Goal: Use online tool/utility: Utilize a website feature to perform a specific function

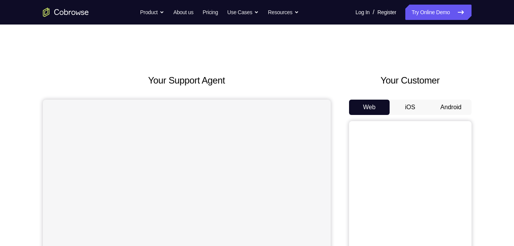
click at [460, 110] on button "Android" at bounding box center [451, 107] width 41 height 15
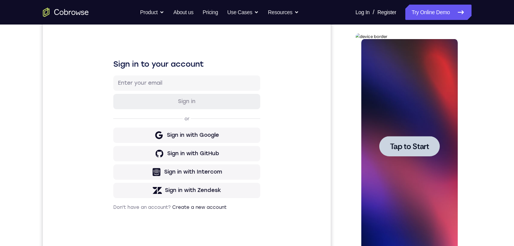
click at [415, 148] on span "Tap to Start" at bounding box center [409, 146] width 39 height 8
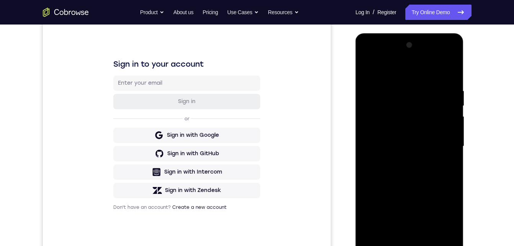
scroll to position [107, 0]
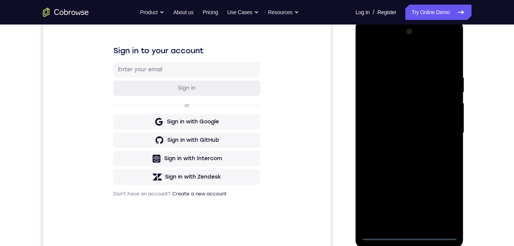
click at [409, 232] on div at bounding box center [409, 133] width 96 height 214
click at [440, 201] on div at bounding box center [409, 133] width 96 height 214
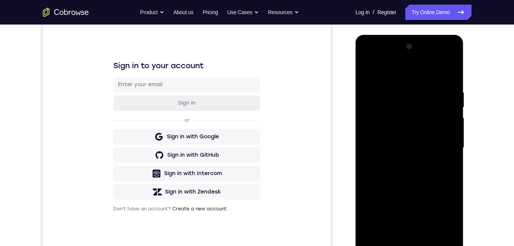
click at [378, 59] on div at bounding box center [409, 148] width 96 height 214
click at [446, 145] on div at bounding box center [409, 148] width 96 height 214
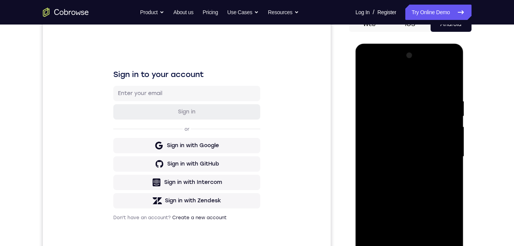
click at [399, 172] on div at bounding box center [409, 156] width 96 height 214
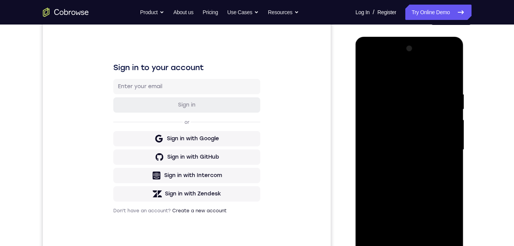
click at [394, 145] on div at bounding box center [409, 149] width 96 height 214
click at [390, 136] on div at bounding box center [409, 149] width 96 height 214
click at [388, 145] on div at bounding box center [409, 149] width 96 height 214
click at [382, 172] on div at bounding box center [409, 149] width 96 height 214
click at [396, 165] on div at bounding box center [409, 149] width 96 height 214
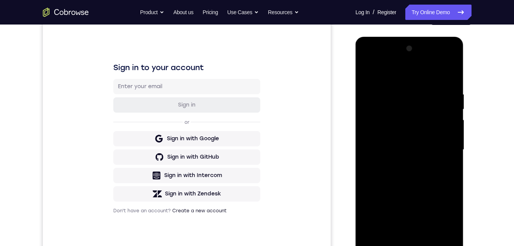
click at [392, 173] on div at bounding box center [409, 149] width 96 height 214
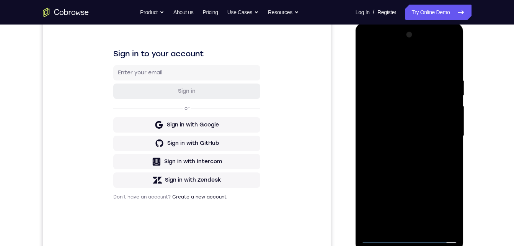
click at [392, 160] on div at bounding box center [409, 136] width 96 height 214
click at [397, 159] on div at bounding box center [409, 136] width 96 height 214
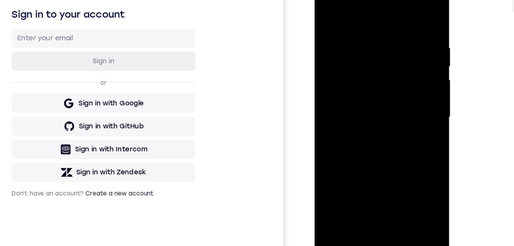
click at [373, 125] on div at bounding box center [368, 89] width 96 height 214
click at [409, 176] on div at bounding box center [368, 89] width 96 height 214
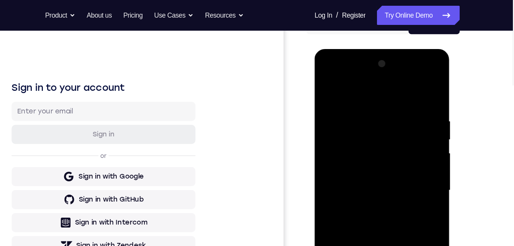
click at [409, 79] on div at bounding box center [368, 161] width 96 height 214
click at [334, 245] on div at bounding box center [368, 161] width 96 height 214
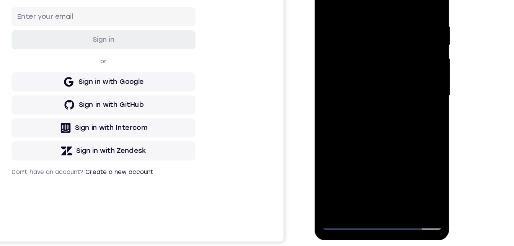
scroll to position [113, 0]
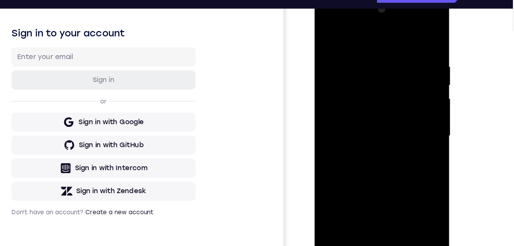
click at [409, 29] on div at bounding box center [368, 108] width 96 height 214
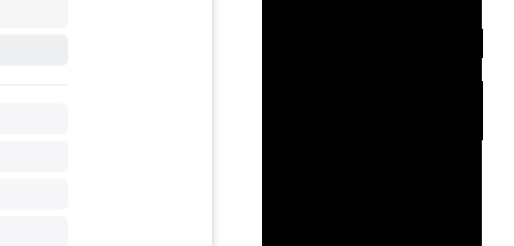
click at [334, 115] on div at bounding box center [316, 24] width 96 height 214
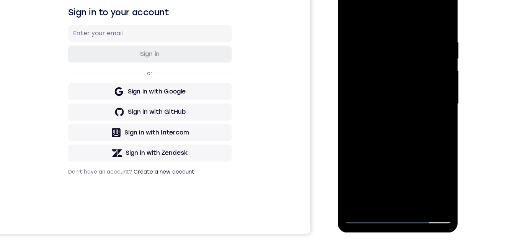
click at [387, 136] on div at bounding box center [392, 91] width 96 height 214
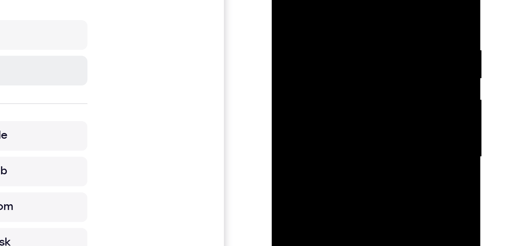
click at [284, 0] on div at bounding box center [326, 51] width 96 height 214
click at [311, 0] on div at bounding box center [326, 51] width 96 height 214
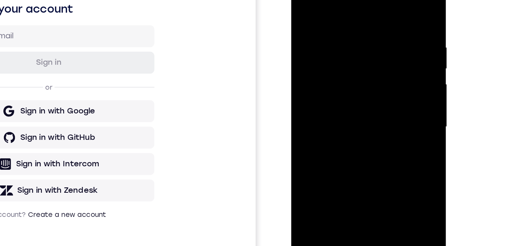
click at [392, 69] on div at bounding box center [345, 78] width 96 height 214
click at [299, 79] on div at bounding box center [345, 78] width 96 height 214
click at [392, 72] on div at bounding box center [345, 78] width 96 height 214
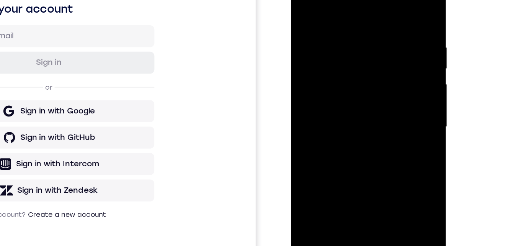
click at [375, 167] on div at bounding box center [345, 78] width 96 height 214
click at [375, 165] on div at bounding box center [345, 78] width 96 height 214
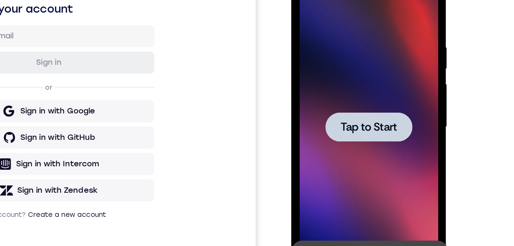
scroll to position [114, 0]
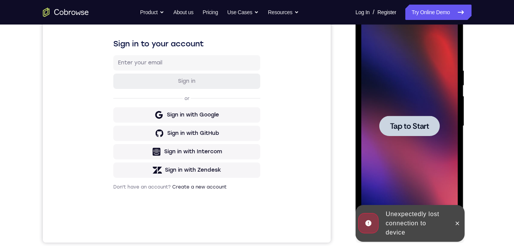
drag, startPoint x: 616, startPoint y: 117, endPoint x: 420, endPoint y: 134, distance: 196.0
click at [420, 134] on div at bounding box center [409, 126] width 60 height 20
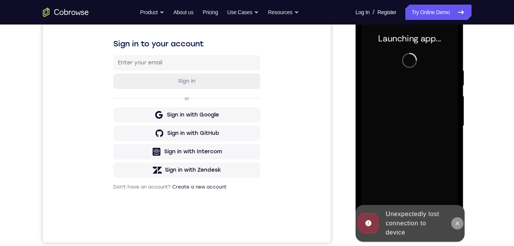
click at [459, 223] on icon at bounding box center [457, 223] width 6 height 6
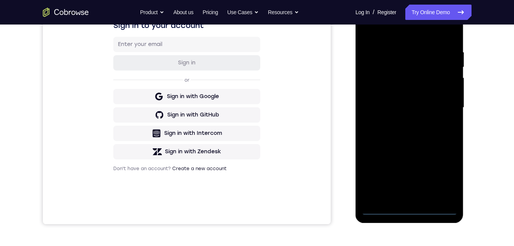
click at [411, 210] on div at bounding box center [409, 107] width 96 height 214
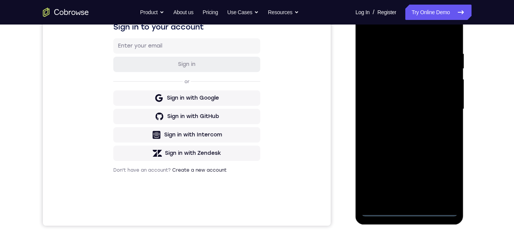
click at [446, 180] on div at bounding box center [409, 109] width 96 height 214
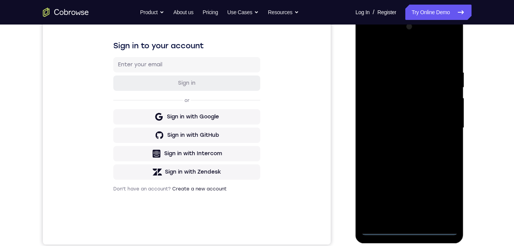
scroll to position [83, 0]
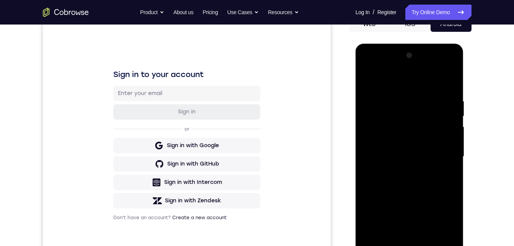
click at [383, 65] on div at bounding box center [409, 156] width 96 height 214
click at [442, 153] on div at bounding box center [409, 156] width 96 height 214
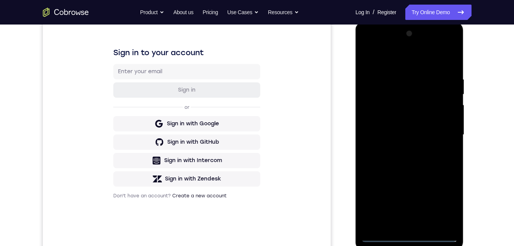
click at [400, 150] on div at bounding box center [409, 135] width 96 height 214
click at [394, 126] on div at bounding box center [409, 135] width 96 height 214
click at [392, 119] on div at bounding box center [409, 135] width 96 height 214
click at [390, 133] on div at bounding box center [409, 135] width 96 height 214
click at [381, 156] on div at bounding box center [409, 135] width 96 height 214
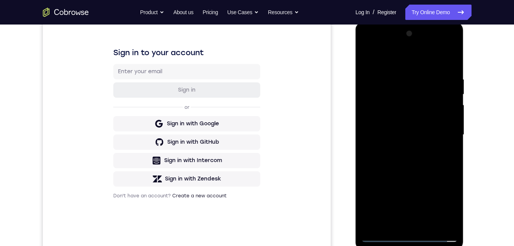
click at [381, 156] on div at bounding box center [409, 135] width 96 height 214
drag, startPoint x: 381, startPoint y: 156, endPoint x: 636, endPoint y: 92, distance: 262.9
click at [381, 156] on div at bounding box center [409, 135] width 96 height 214
click at [413, 172] on div at bounding box center [409, 135] width 96 height 214
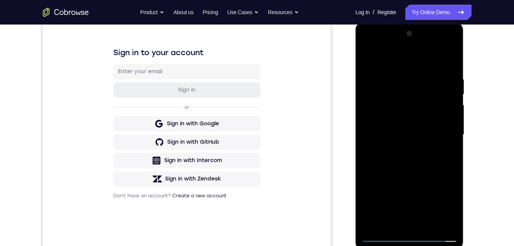
scroll to position [106, 0]
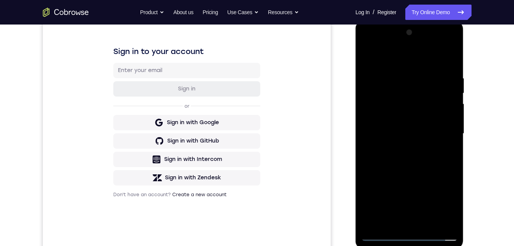
click at [399, 74] on div at bounding box center [409, 133] width 96 height 214
click at [443, 122] on div at bounding box center [409, 133] width 96 height 214
click at [453, 221] on div at bounding box center [409, 133] width 96 height 214
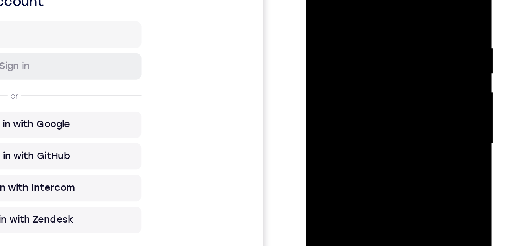
click at [395, 49] on div at bounding box center [360, 61] width 96 height 214
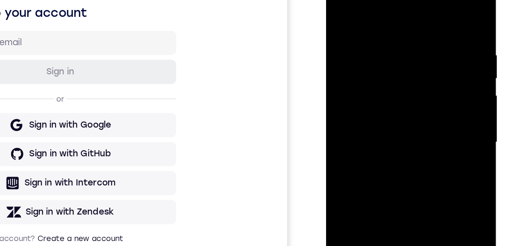
click at [420, 75] on div at bounding box center [380, 77] width 96 height 214
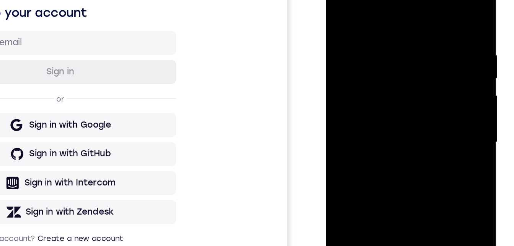
click at [420, 75] on div at bounding box center [380, 77] width 96 height 214
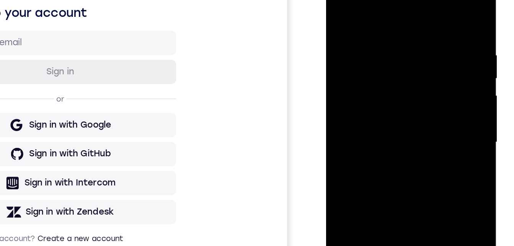
click at [420, 75] on div at bounding box center [380, 77] width 96 height 214
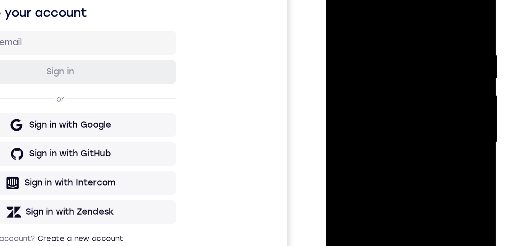
click at [420, 75] on div at bounding box center [380, 77] width 96 height 214
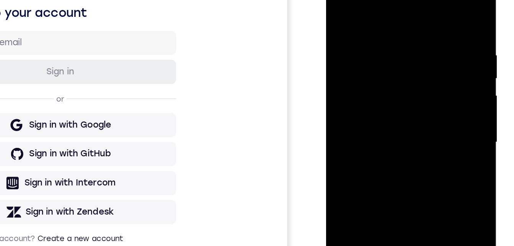
click at [420, 75] on div at bounding box center [380, 77] width 96 height 214
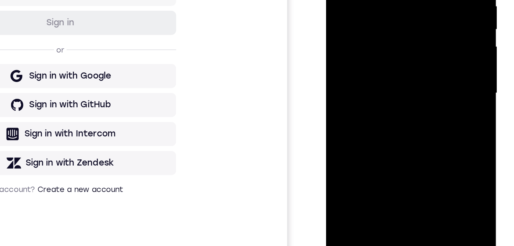
click at [430, 23] on div at bounding box center [381, 30] width 108 height 228
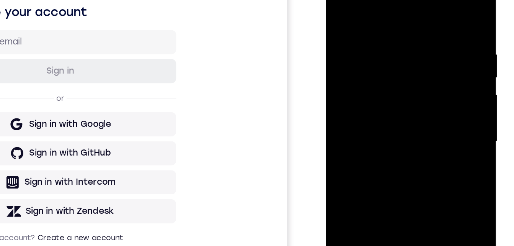
click at [426, 84] on div at bounding box center [380, 77] width 96 height 214
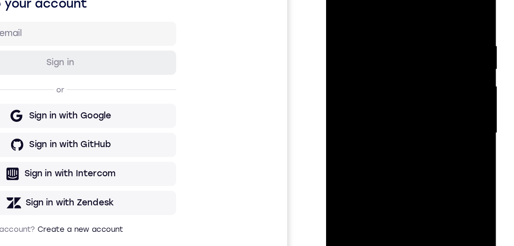
click at [333, 78] on div at bounding box center [380, 68] width 96 height 214
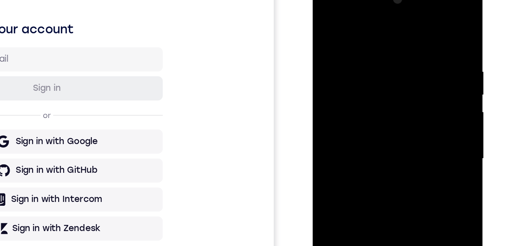
click at [318, 96] on div at bounding box center [367, 95] width 108 height 228
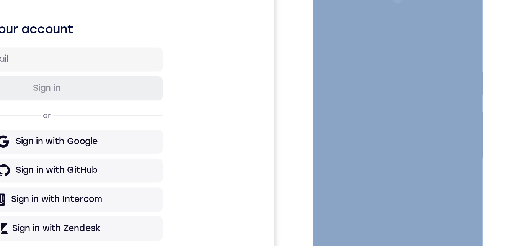
click at [318, 96] on div at bounding box center [367, 95] width 108 height 228
drag, startPoint x: 318, startPoint y: 96, endPoint x: 330, endPoint y: 99, distance: 12.2
click at [318, 96] on div at bounding box center [367, 95] width 108 height 228
click at [330, 99] on div at bounding box center [367, 94] width 96 height 214
click at [323, 102] on div at bounding box center [367, 94] width 96 height 214
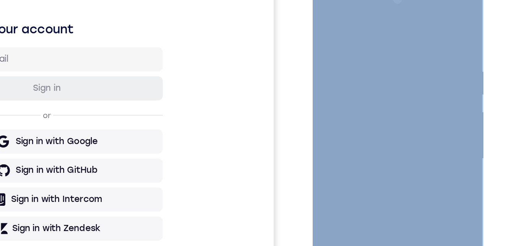
click at [323, 102] on div at bounding box center [367, 94] width 96 height 214
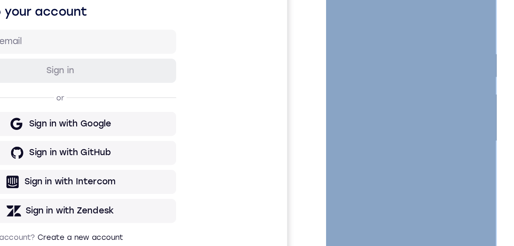
click at [335, 77] on div at bounding box center [380, 76] width 96 height 214
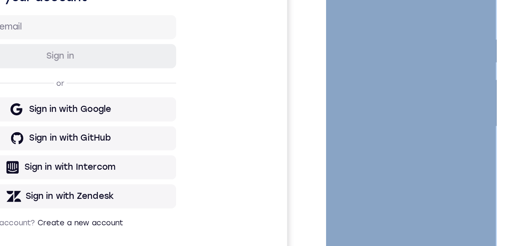
click at [335, 49] on div at bounding box center [380, 61] width 96 height 214
click at [421, 31] on div at bounding box center [380, 61] width 96 height 214
click at [421, 0] on div at bounding box center [380, 61] width 96 height 214
click at [399, 149] on div at bounding box center [380, 61] width 96 height 214
click at [390, 103] on div at bounding box center [380, 61] width 96 height 214
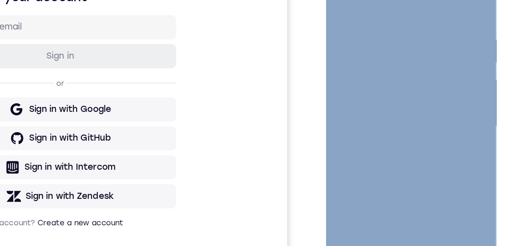
click at [377, 76] on div at bounding box center [380, 61] width 96 height 214
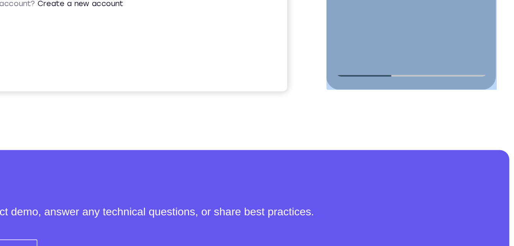
scroll to position [202, 0]
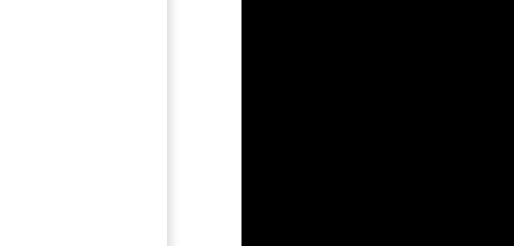
drag, startPoint x: 302, startPoint y: -301, endPoint x: 262, endPoint y: -292, distance: 40.2
drag, startPoint x: 289, startPoint y: -288, endPoint x: 244, endPoint y: -292, distance: 45.7
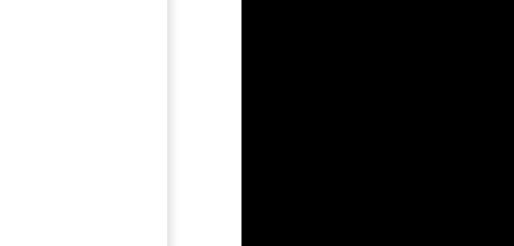
scroll to position [116, 0]
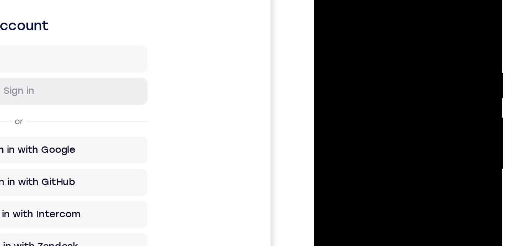
click at [327, 7] on div at bounding box center [368, 85] width 96 height 214
click at [349, 172] on div at bounding box center [368, 85] width 96 height 214
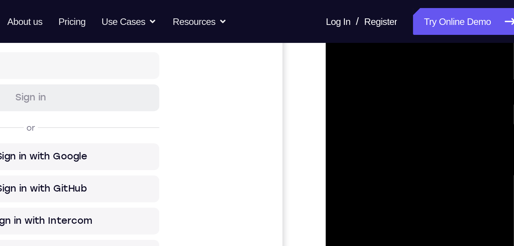
scroll to position [124, 0]
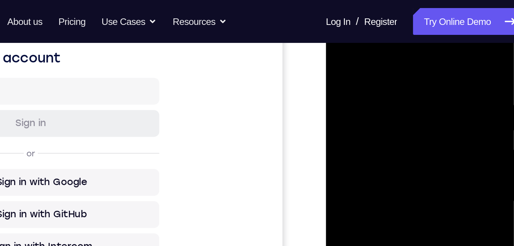
click at [367, 38] on div at bounding box center [380, 117] width 96 height 214
click at [357, 62] on div at bounding box center [380, 117] width 96 height 214
click at [381, 84] on div at bounding box center [380, 117] width 96 height 214
click at [355, 68] on div at bounding box center [380, 117] width 96 height 214
click at [344, 66] on div at bounding box center [380, 117] width 96 height 214
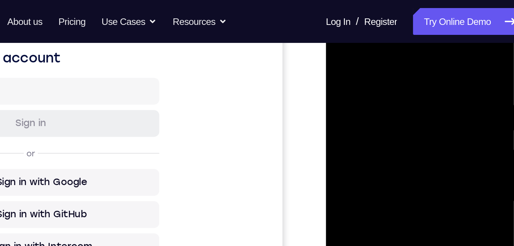
click at [408, 204] on div at bounding box center [380, 117] width 96 height 214
click at [419, 42] on div at bounding box center [380, 117] width 96 height 214
click at [335, 38] on div at bounding box center [380, 117] width 96 height 214
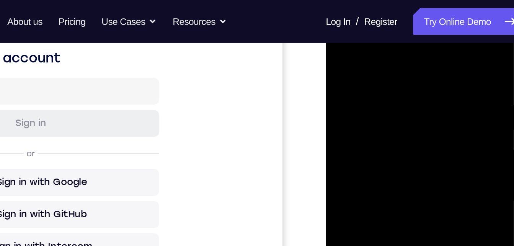
click at [342, 140] on div at bounding box center [380, 117] width 96 height 214
drag, startPoint x: 346, startPoint y: 147, endPoint x: 345, endPoint y: 53, distance: 93.4
click at [345, 53] on div at bounding box center [380, 117] width 96 height 214
click at [363, 89] on div at bounding box center [380, 117] width 96 height 214
drag, startPoint x: 371, startPoint y: 164, endPoint x: 367, endPoint y: 135, distance: 29.4
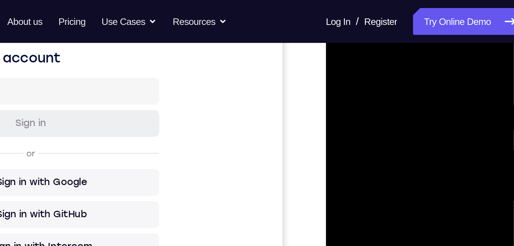
click at [366, 132] on div at bounding box center [380, 117] width 96 height 214
drag, startPoint x: 372, startPoint y: 129, endPoint x: 372, endPoint y: 117, distance: 12.6
click at [372, 117] on div at bounding box center [380, 117] width 96 height 214
drag, startPoint x: 381, startPoint y: 165, endPoint x: 371, endPoint y: 72, distance: 93.5
click at [372, 57] on div at bounding box center [380, 117] width 96 height 214
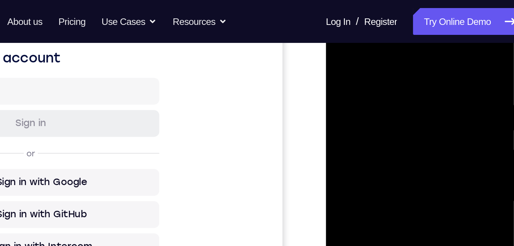
drag, startPoint x: 368, startPoint y: 114, endPoint x: 366, endPoint y: 96, distance: 18.1
click at [366, 95] on div at bounding box center [380, 117] width 96 height 214
drag, startPoint x: 373, startPoint y: 167, endPoint x: 372, endPoint y: 109, distance: 57.8
click at [372, 108] on div at bounding box center [380, 117] width 96 height 214
drag, startPoint x: 375, startPoint y: 97, endPoint x: 374, endPoint y: 76, distance: 21.5
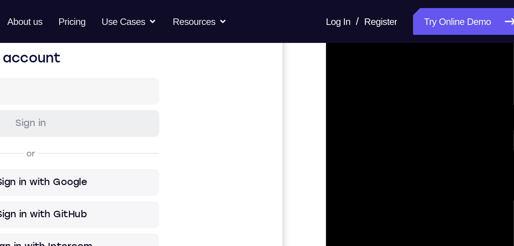
click at [374, 76] on div at bounding box center [380, 117] width 96 height 214
click at [373, 83] on div at bounding box center [380, 117] width 96 height 214
drag, startPoint x: 376, startPoint y: 142, endPoint x: 367, endPoint y: 74, distance: 69.1
click at [367, 72] on div at bounding box center [380, 117] width 96 height 214
drag, startPoint x: 375, startPoint y: 146, endPoint x: 370, endPoint y: 83, distance: 63.0
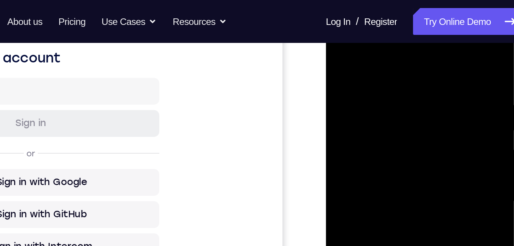
click at [370, 83] on div at bounding box center [380, 117] width 96 height 214
drag, startPoint x: 358, startPoint y: 59, endPoint x: 363, endPoint y: 75, distance: 17.4
click at [358, 57] on div at bounding box center [380, 117] width 96 height 214
drag, startPoint x: 377, startPoint y: 160, endPoint x: 373, endPoint y: 106, distance: 53.4
click at [372, 105] on div at bounding box center [380, 117] width 96 height 214
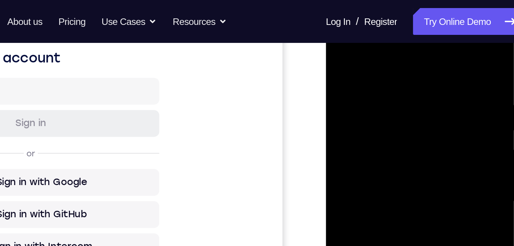
drag, startPoint x: 381, startPoint y: 169, endPoint x: 377, endPoint y: 136, distance: 33.4
click at [377, 136] on div at bounding box center [380, 117] width 96 height 214
drag, startPoint x: 384, startPoint y: 168, endPoint x: 375, endPoint y: 100, distance: 69.0
click at [375, 100] on div at bounding box center [380, 117] width 96 height 214
drag, startPoint x: 383, startPoint y: 142, endPoint x: 379, endPoint y: 87, distance: 55.3
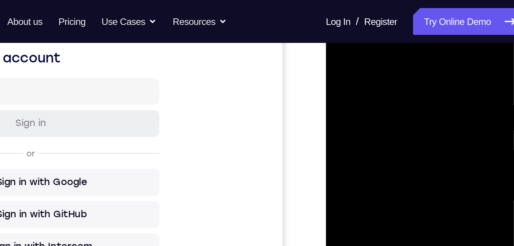
click at [379, 87] on div at bounding box center [380, 117] width 96 height 214
drag, startPoint x: 389, startPoint y: 159, endPoint x: 381, endPoint y: 104, distance: 55.8
click at [380, 91] on div at bounding box center [380, 117] width 96 height 214
drag, startPoint x: 382, startPoint y: 172, endPoint x: 376, endPoint y: 105, distance: 67.7
click at [376, 103] on div at bounding box center [380, 117] width 96 height 214
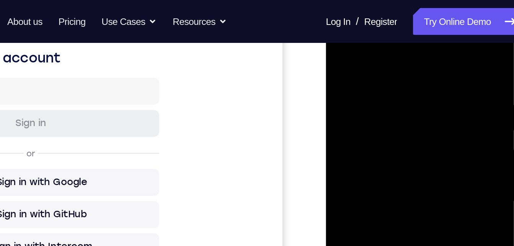
drag, startPoint x: 377, startPoint y: 143, endPoint x: 381, endPoint y: 117, distance: 26.4
click at [377, 146] on div at bounding box center [380, 117] width 96 height 214
click at [422, 108] on div at bounding box center [380, 117] width 96 height 214
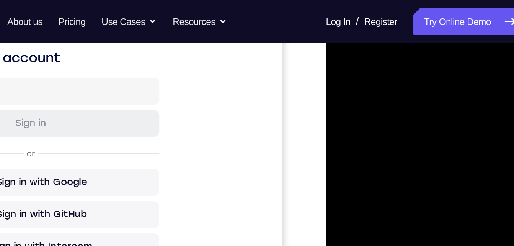
click at [422, 108] on div at bounding box center [380, 117] width 96 height 214
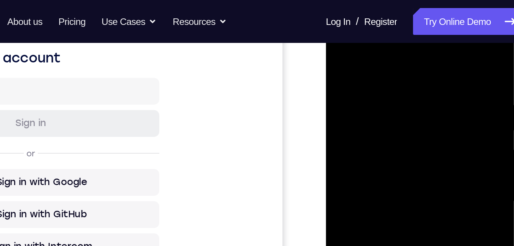
click at [422, 108] on div at bounding box center [380, 117] width 96 height 214
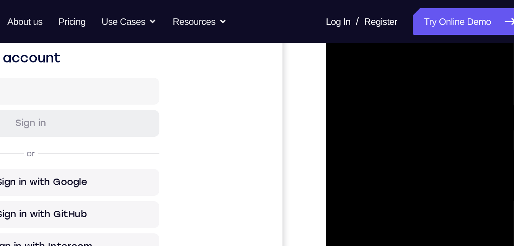
scroll to position [121, 0]
